Goal: Task Accomplishment & Management: Manage account settings

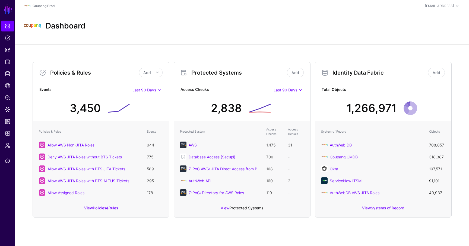
click at [240, 209] on link "Protected Systems" at bounding box center [246, 208] width 34 height 5
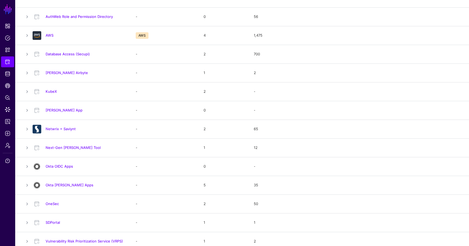
scroll to position [140, 0]
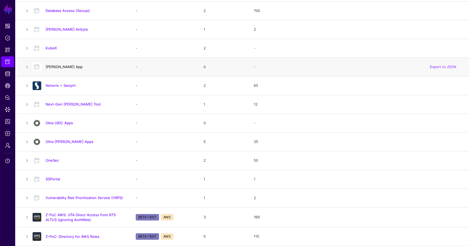
click at [64, 67] on link "[PERSON_NAME] App" at bounding box center [64, 67] width 37 height 4
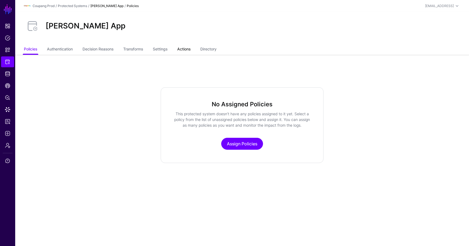
click at [184, 51] on link "Actions" at bounding box center [183, 49] width 13 height 10
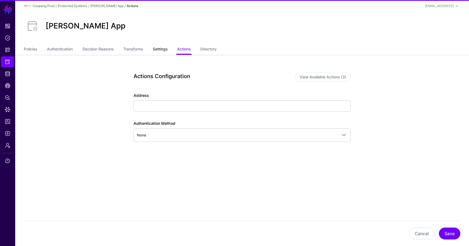
click at [167, 50] on link "Settings" at bounding box center [160, 49] width 15 height 10
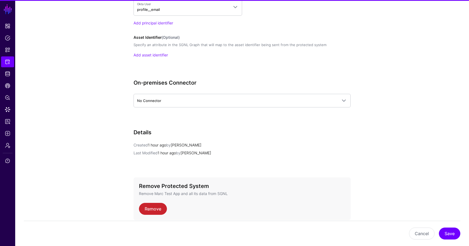
scroll to position [489, 0]
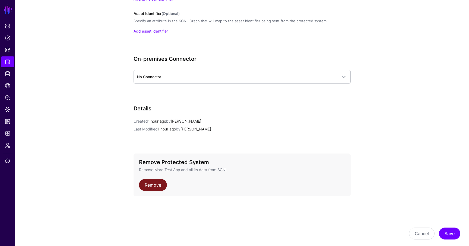
click at [154, 183] on link "Remove" at bounding box center [153, 185] width 28 height 12
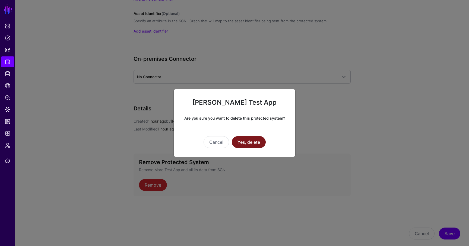
click at [254, 143] on button "Yes, delete" at bounding box center [249, 142] width 34 height 12
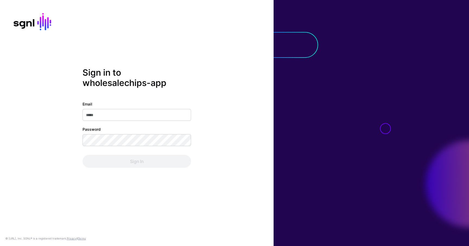
type input "**********"
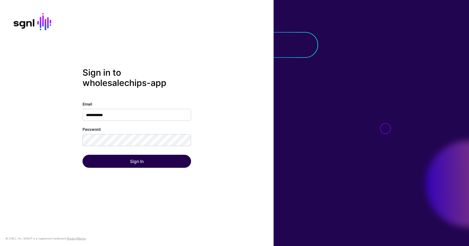
click at [152, 162] on div "Sign In" at bounding box center [136, 161] width 108 height 13
click at [152, 162] on button "Sign In" at bounding box center [136, 161] width 108 height 13
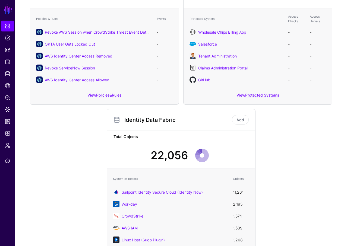
scroll to position [133, 0]
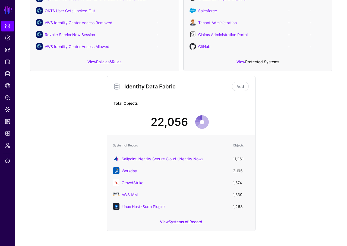
drag, startPoint x: 346, startPoint y: 60, endPoint x: 254, endPoint y: 64, distance: 92.0
click at [254, 64] on div "Policies & Rules Add Add Policy Add Rule Events Last 24 Hours Last 24 Hours Las…" at bounding box center [180, 73] width 331 height 345
click at [295, 108] on div "Policies & Rules Add Add Policy Add Rule Events Last 24 Hours Last 24 Hours Las…" at bounding box center [181, 71] width 306 height 320
click at [189, 221] on link "Systems of Record" at bounding box center [185, 221] width 34 height 5
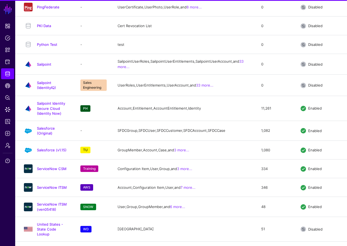
scroll to position [924, 0]
